Goal: Information Seeking & Learning: Learn about a topic

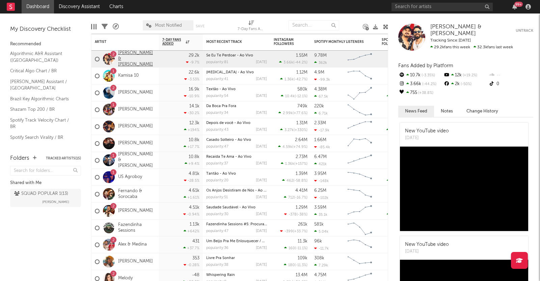
click at [133, 55] on link "[PERSON_NAME] & [PERSON_NAME]" at bounding box center [136, 58] width 37 height 17
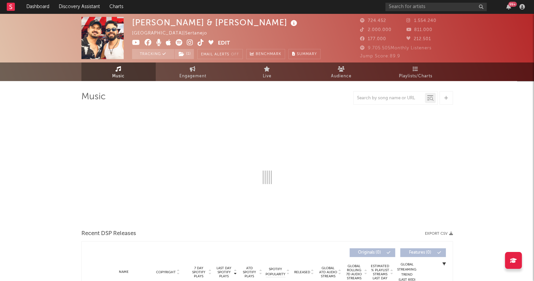
select select "6m"
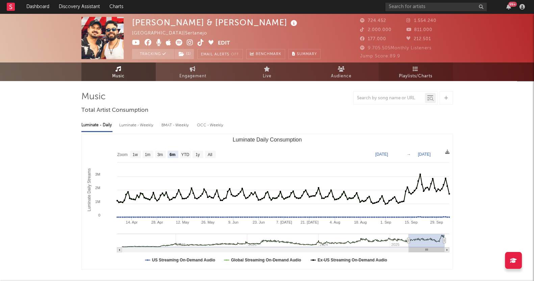
drag, startPoint x: 428, startPoint y: 73, endPoint x: 421, endPoint y: 77, distance: 8.5
click at [428, 73] on span "Playlists/Charts" at bounding box center [415, 76] width 33 height 8
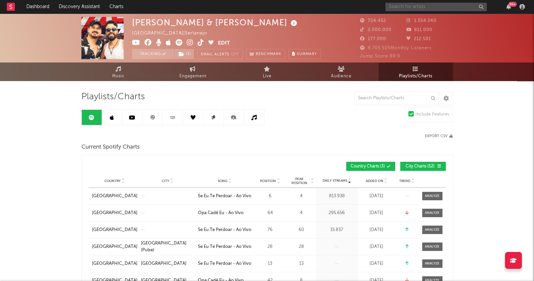
click at [413, 5] on input "text" at bounding box center [435, 7] width 101 height 8
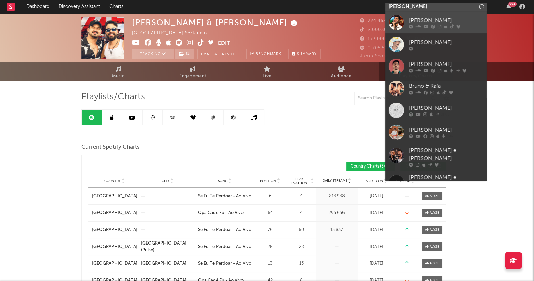
type input "[PERSON_NAME]"
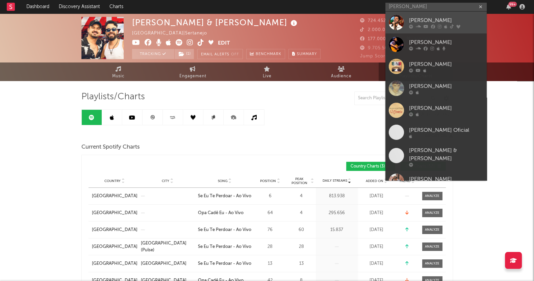
click at [428, 18] on div "[PERSON_NAME]" at bounding box center [446, 20] width 74 height 8
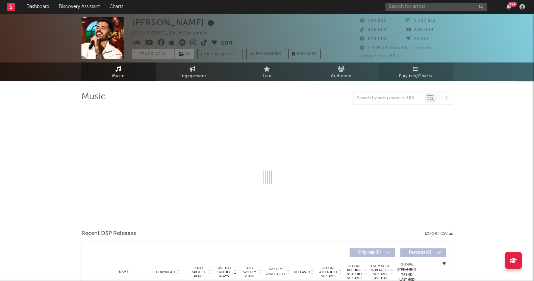
select select "6m"
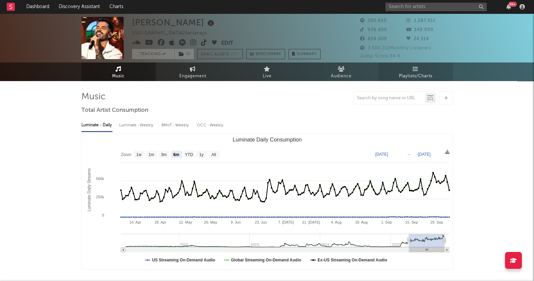
click at [424, 72] on span "Playlists/Charts" at bounding box center [415, 76] width 33 height 8
